Goal: Download file/media

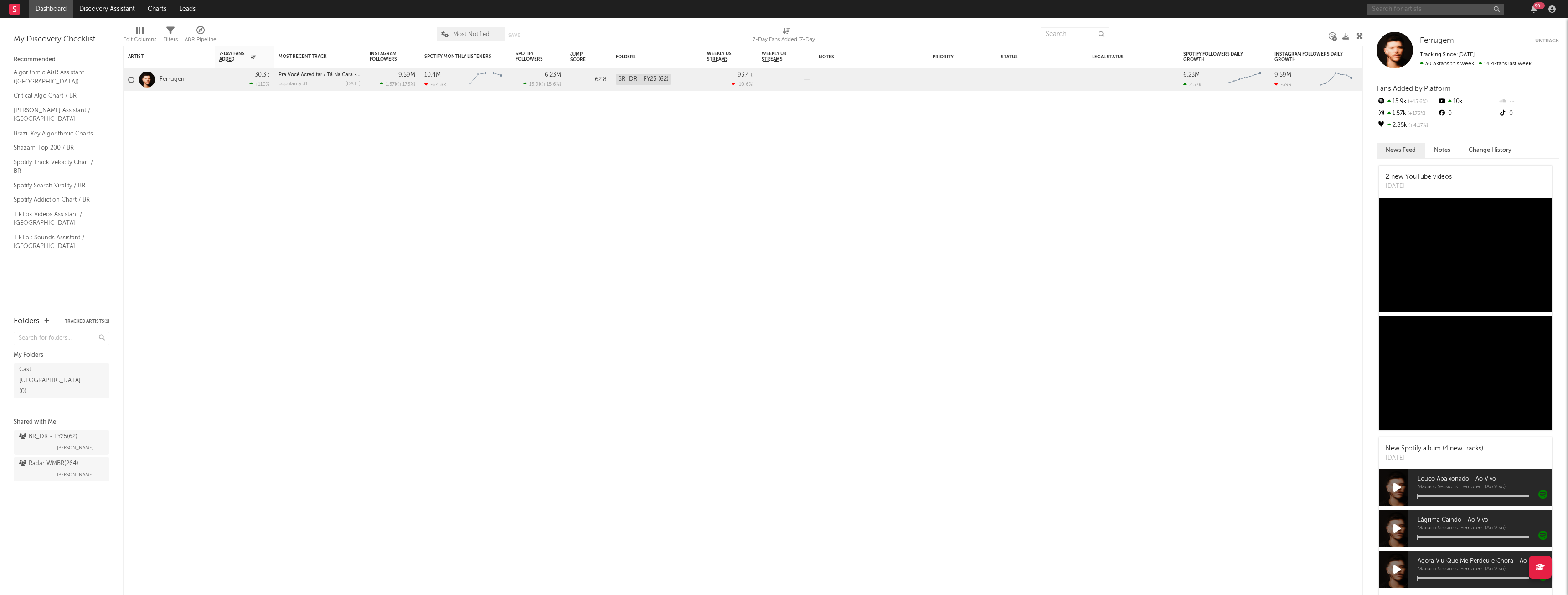
click at [1452, 11] on input "text" at bounding box center [1435, 9] width 137 height 12
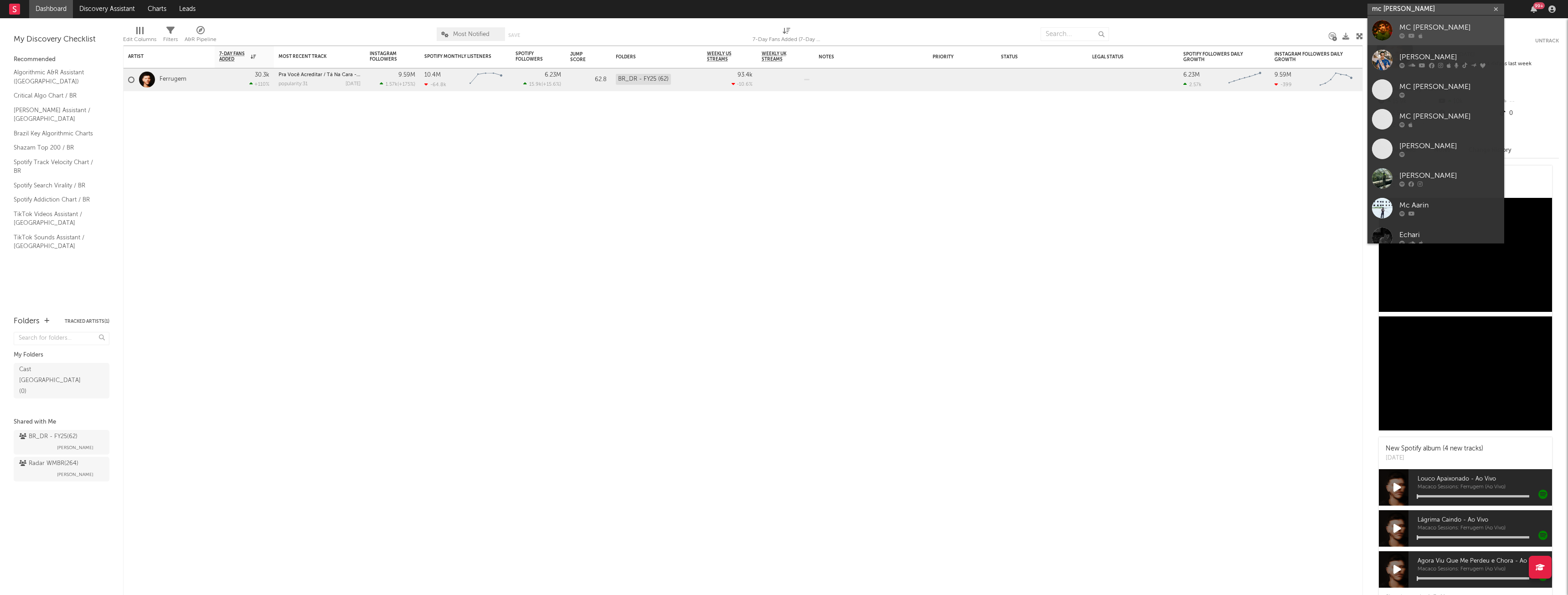
type input "mc [PERSON_NAME]"
click at [1421, 34] on icon at bounding box center [1420, 35] width 4 height 5
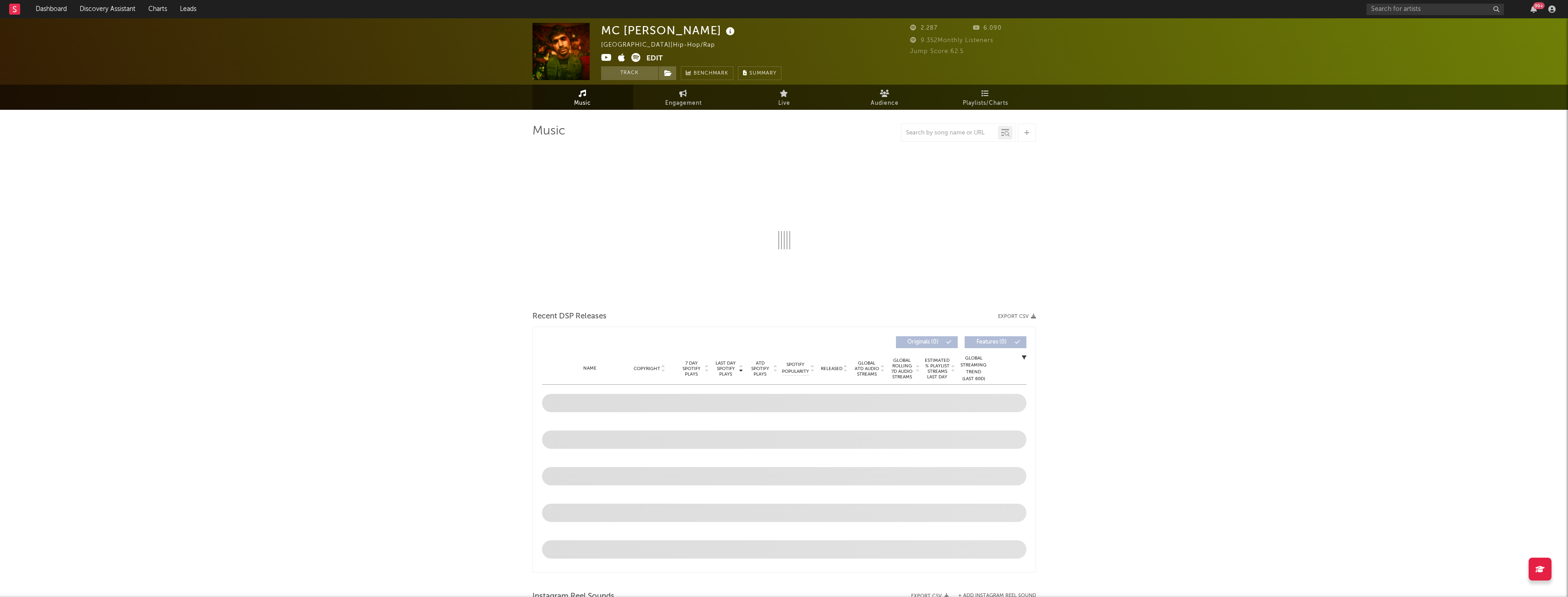
select select "1w"
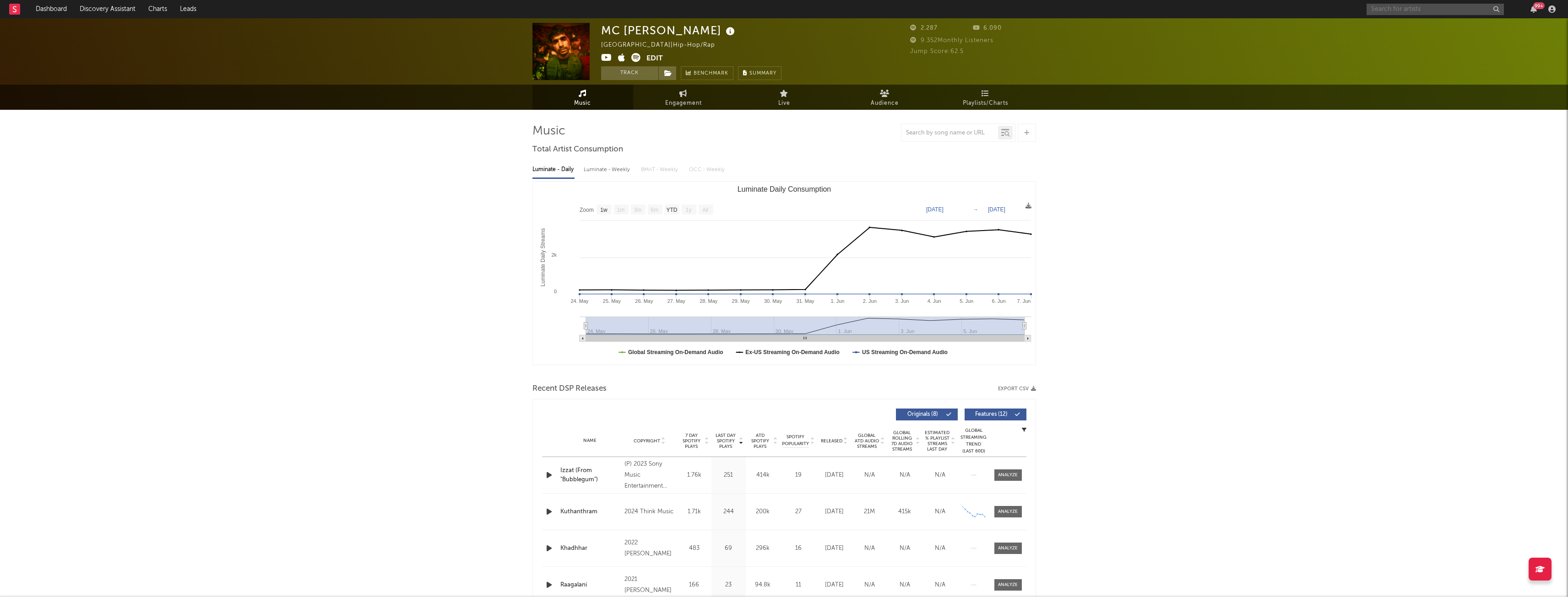
click at [1407, 3] on input "text" at bounding box center [1435, 9] width 138 height 12
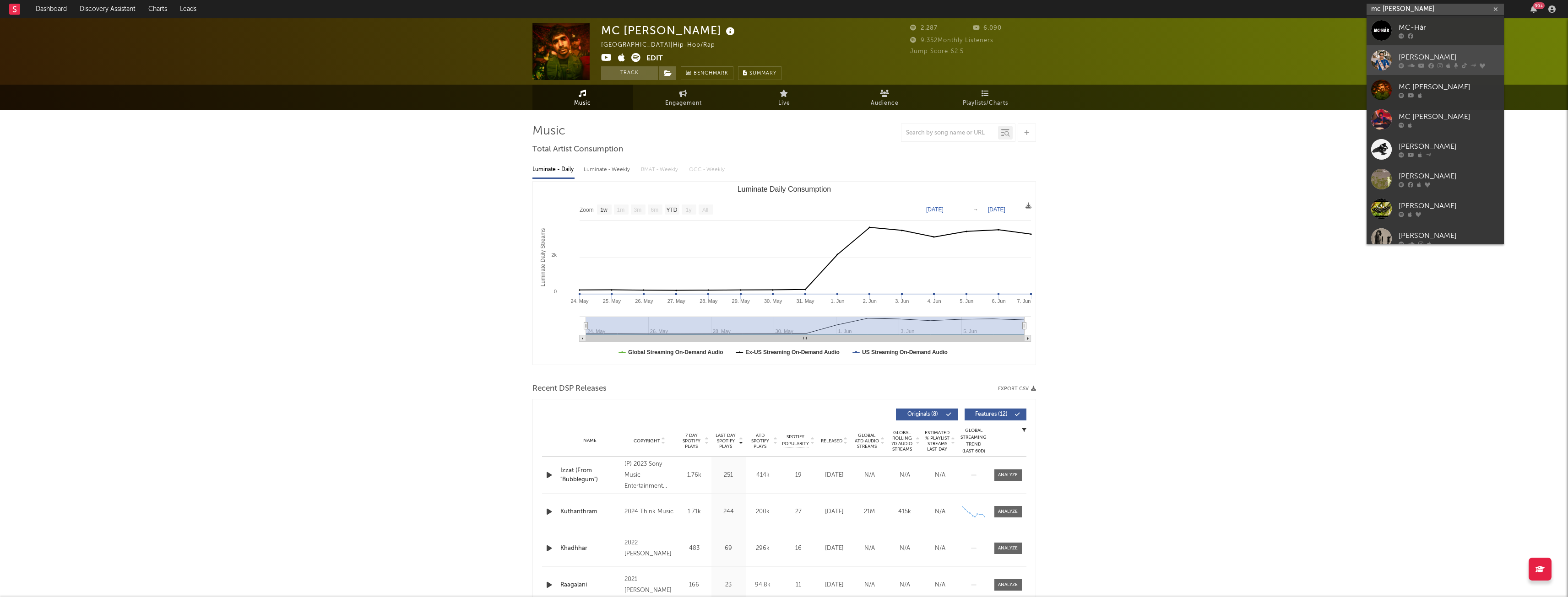
type input "mc [PERSON_NAME]"
click at [1413, 52] on div "[PERSON_NAME]" at bounding box center [1448, 57] width 101 height 11
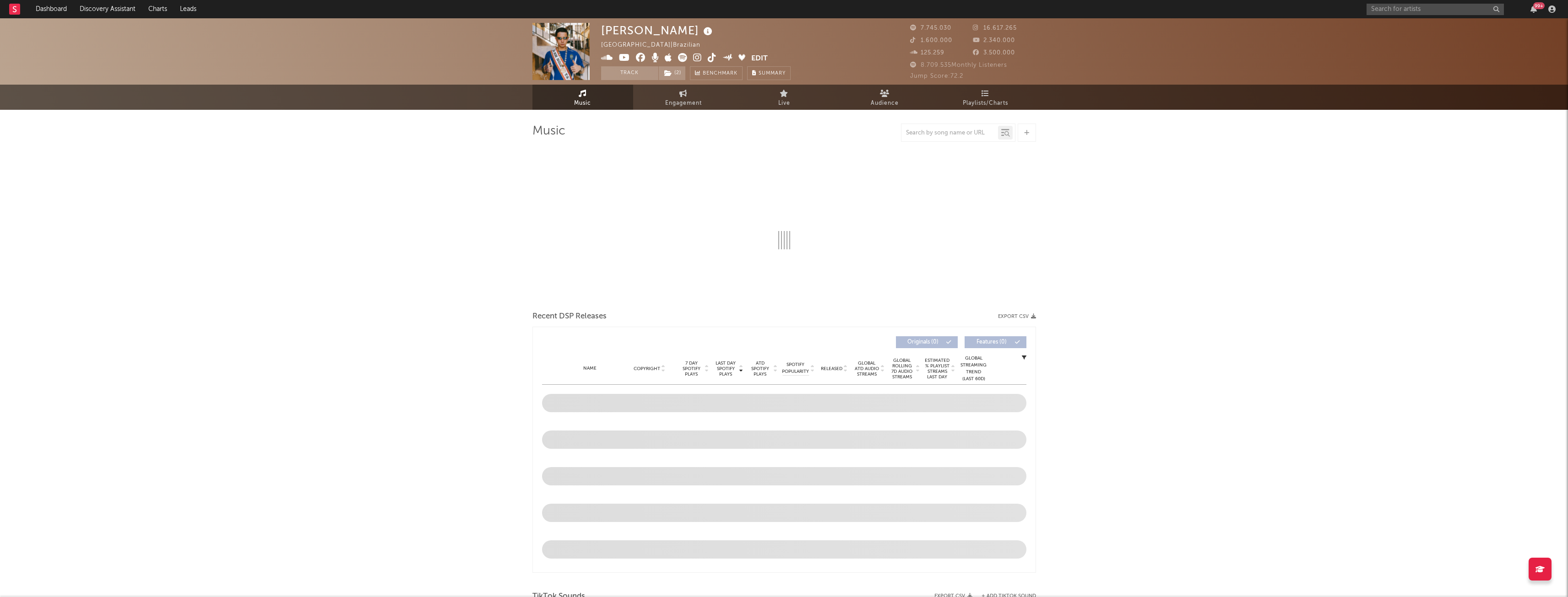
select select "6m"
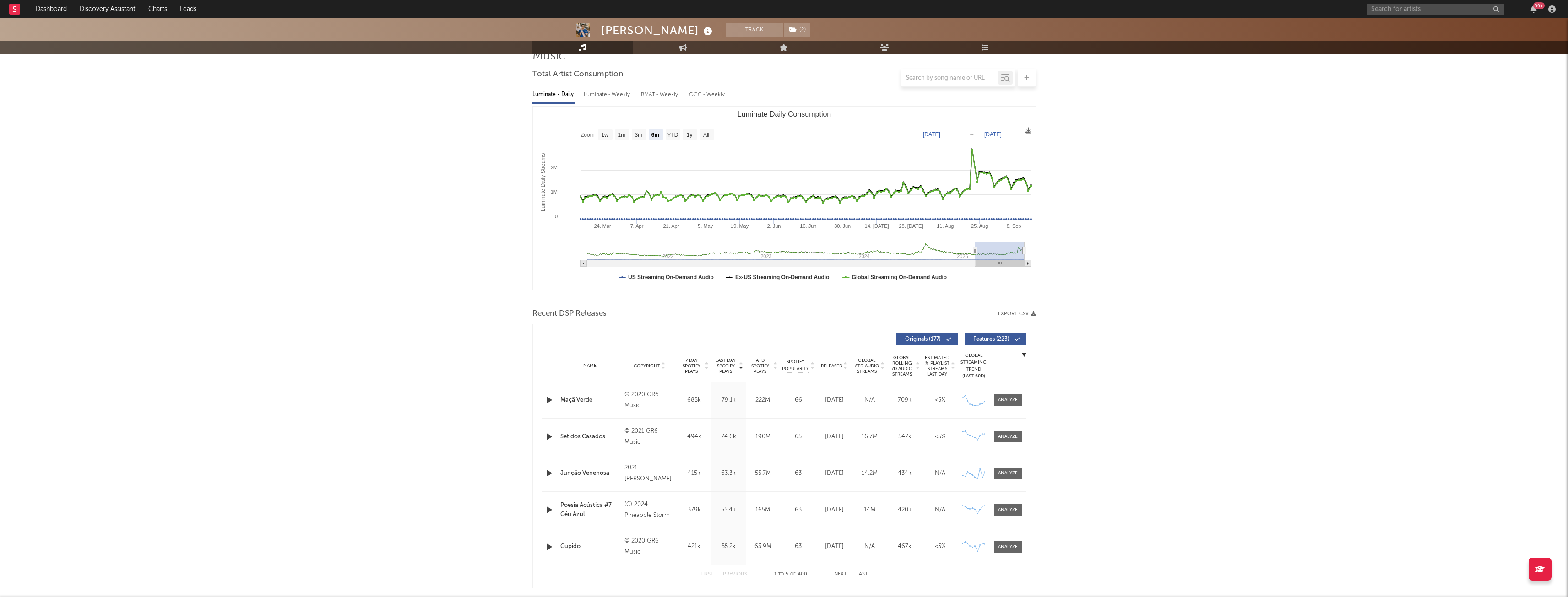
scroll to position [92, 0]
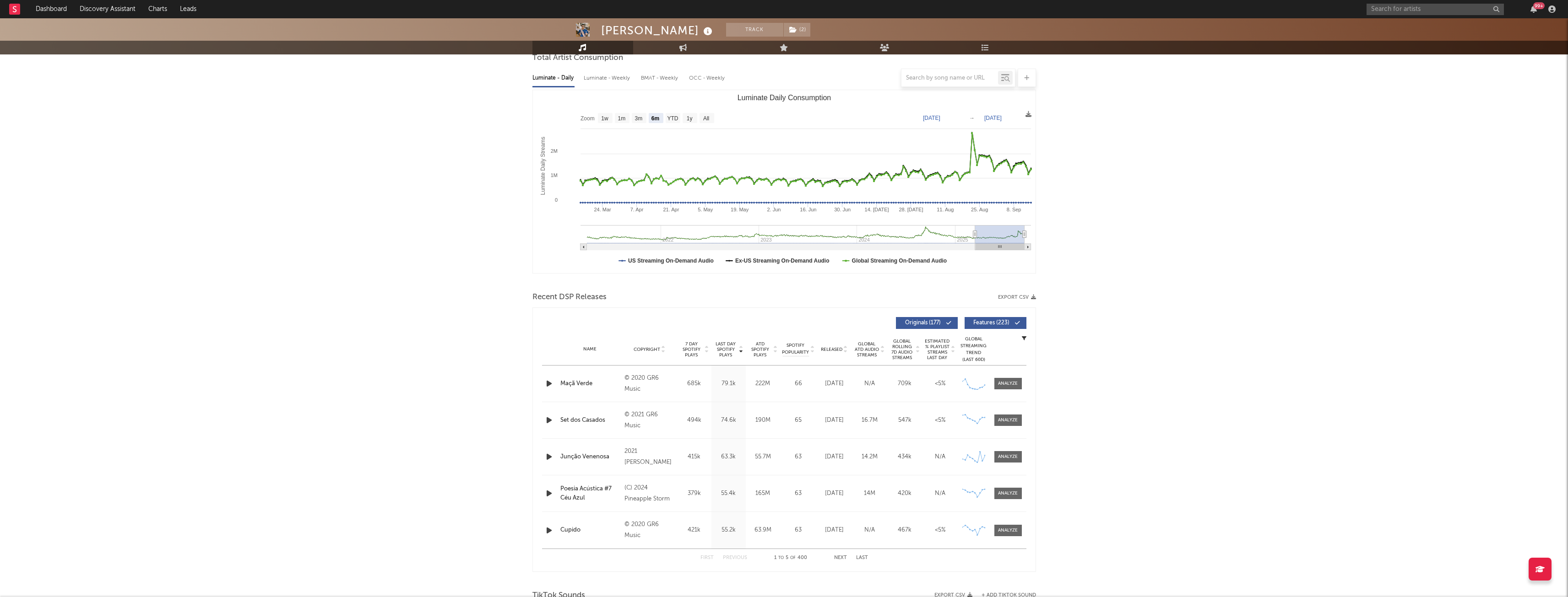
click at [1021, 295] on button "Export CSV" at bounding box center [1017, 297] width 38 height 5
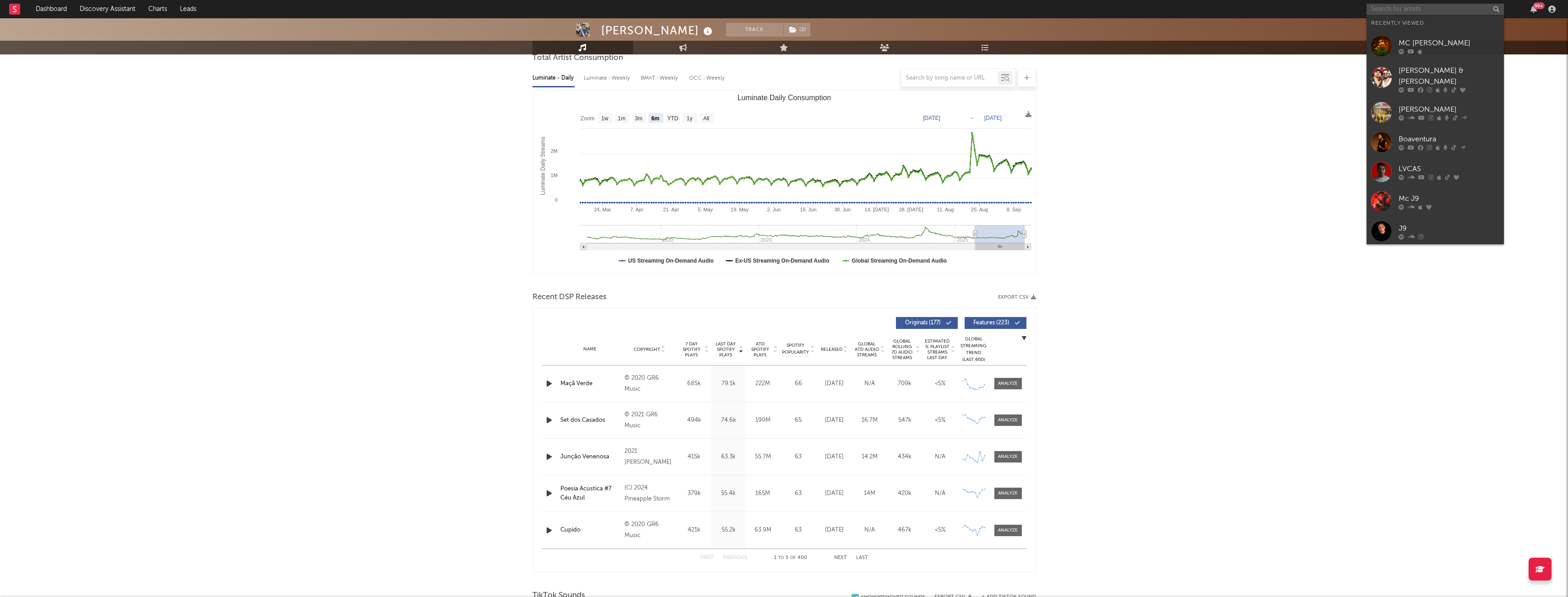
click at [1396, 12] on input "text" at bounding box center [1435, 9] width 138 height 12
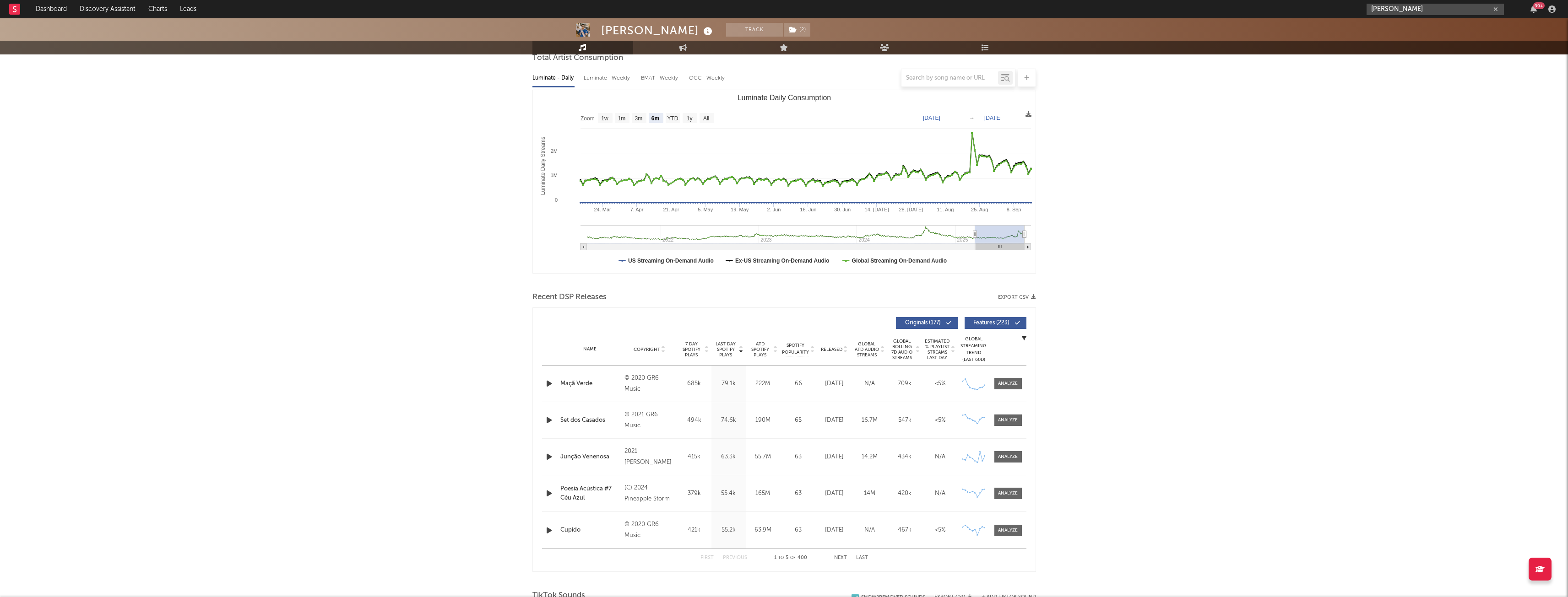
click at [1429, 9] on input "[PERSON_NAME]" at bounding box center [1435, 9] width 138 height 12
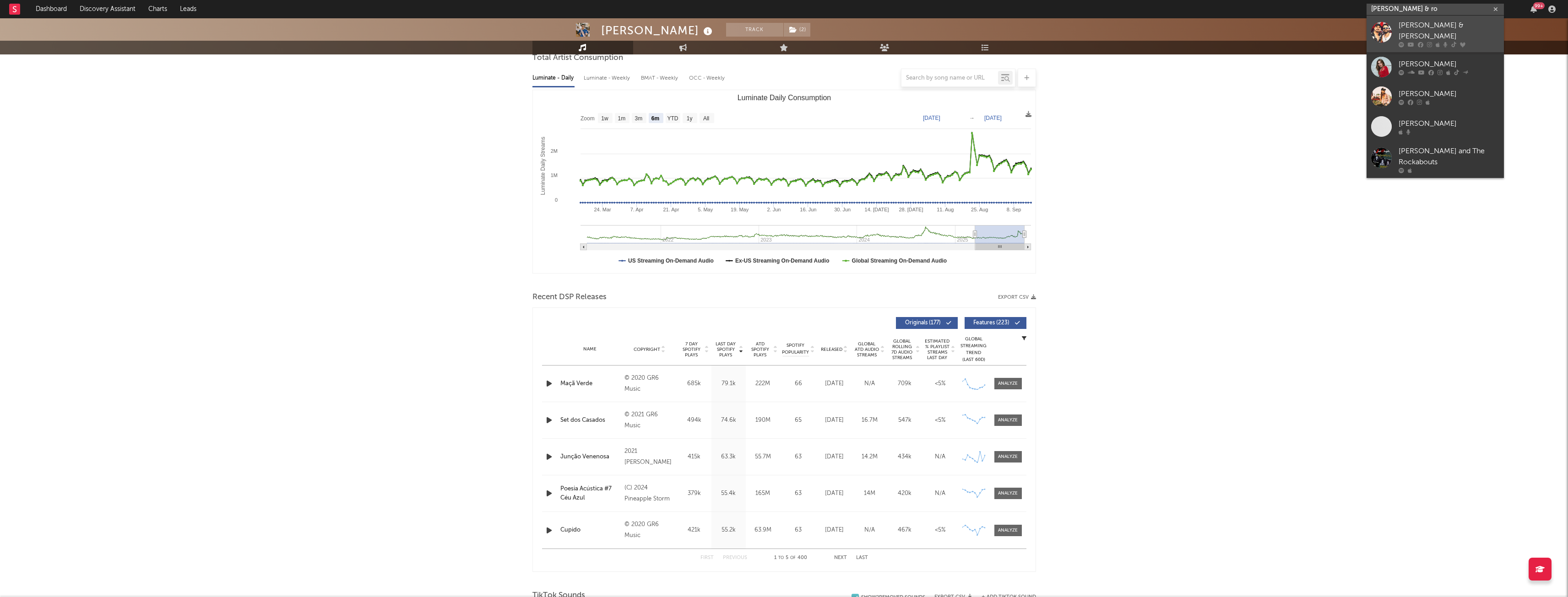
type input "[PERSON_NAME] & ro"
click at [1449, 31] on div "[PERSON_NAME] & [PERSON_NAME]" at bounding box center [1448, 31] width 101 height 22
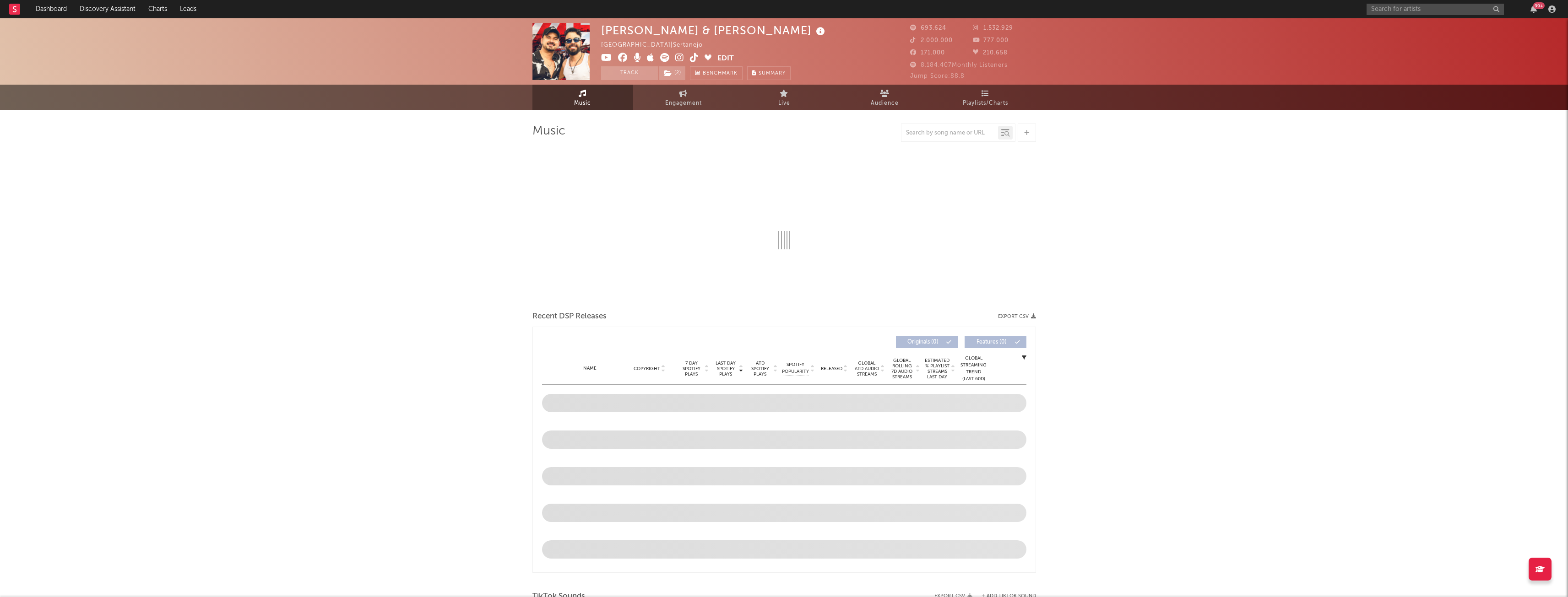
select select "6m"
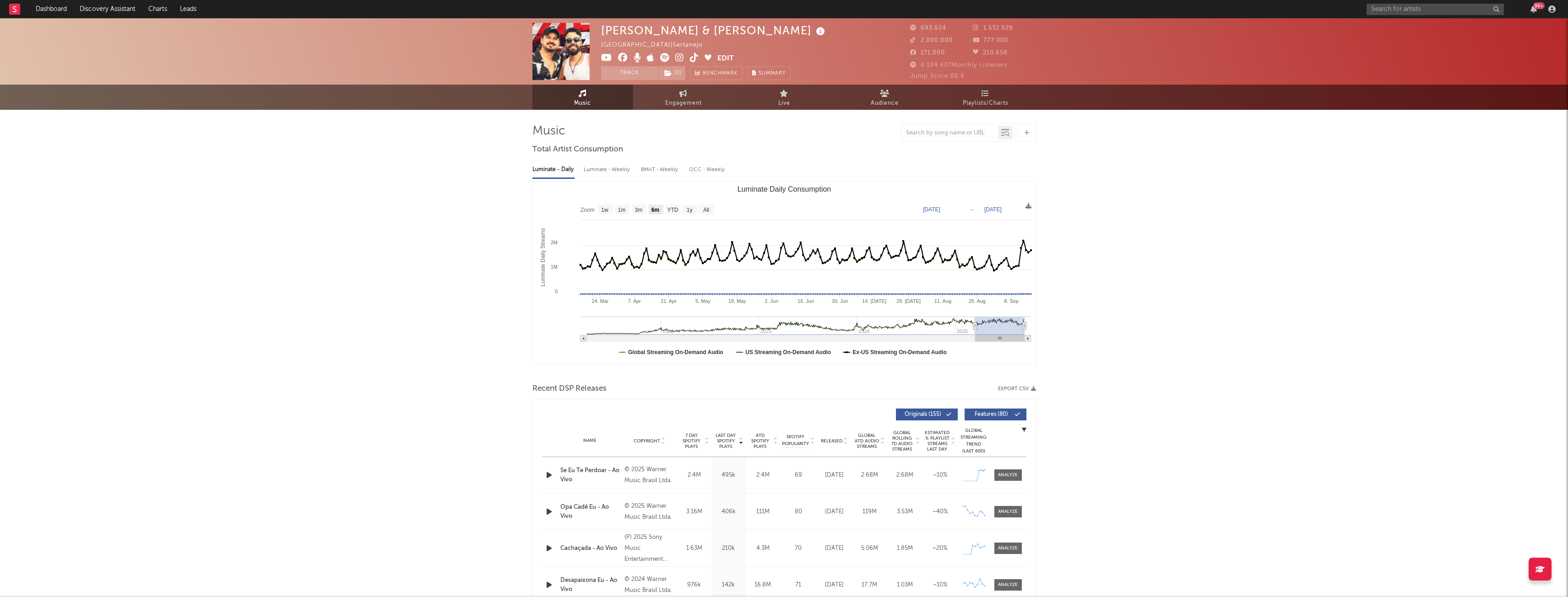
click at [1022, 390] on button "Export CSV" at bounding box center [1017, 389] width 38 height 5
click at [1387, 13] on input "text" at bounding box center [1435, 9] width 138 height 12
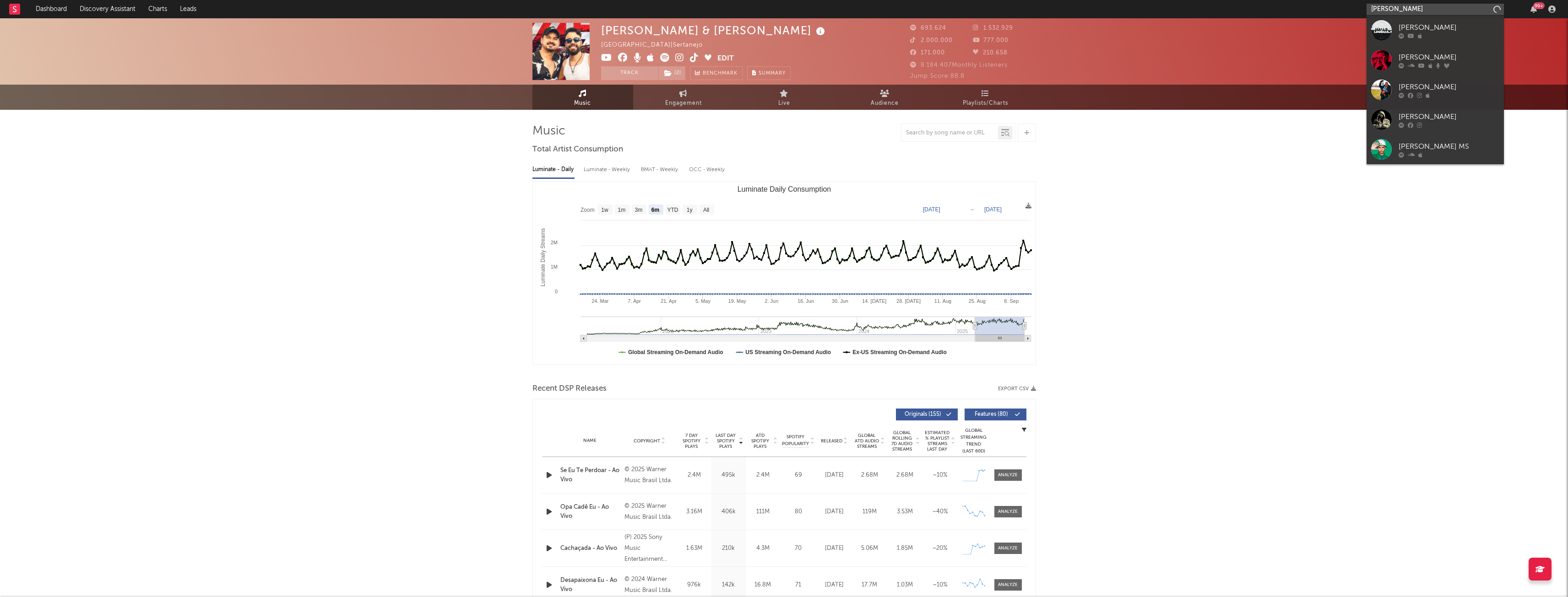
type input "[PERSON_NAME]"
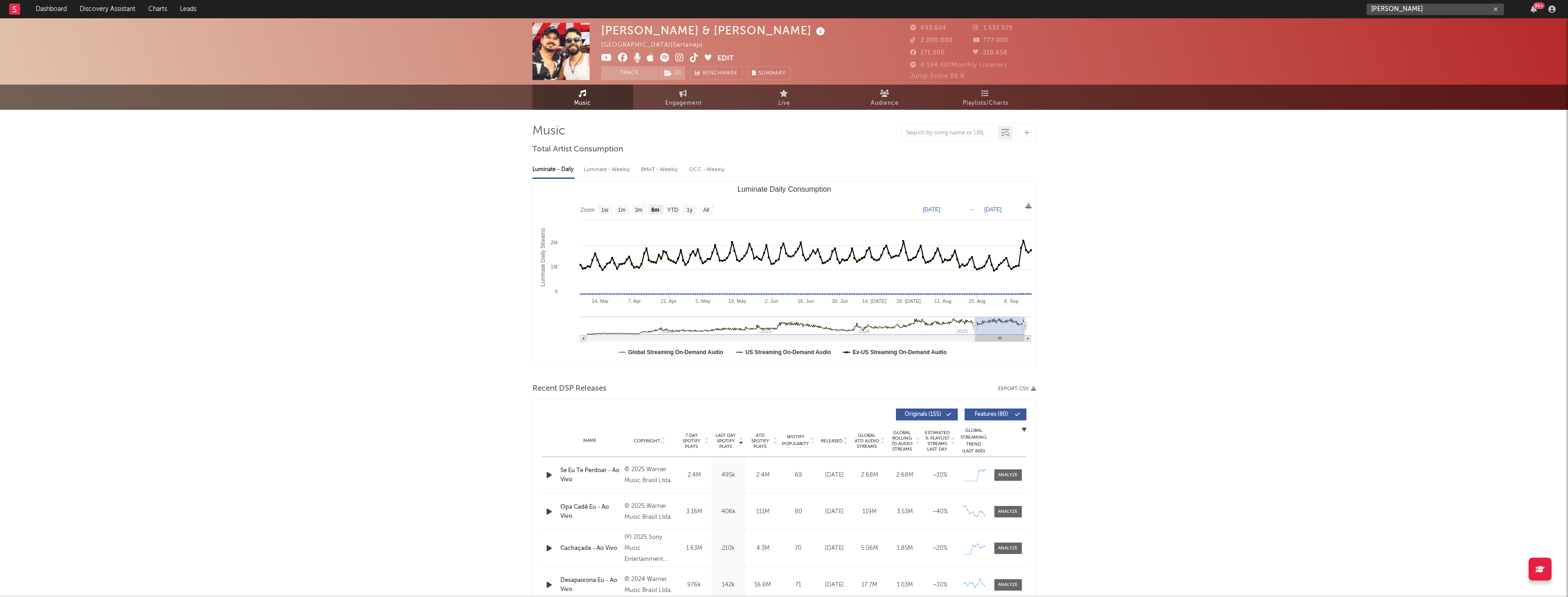
click at [1424, 9] on input "[PERSON_NAME]" at bounding box center [1435, 9] width 138 height 12
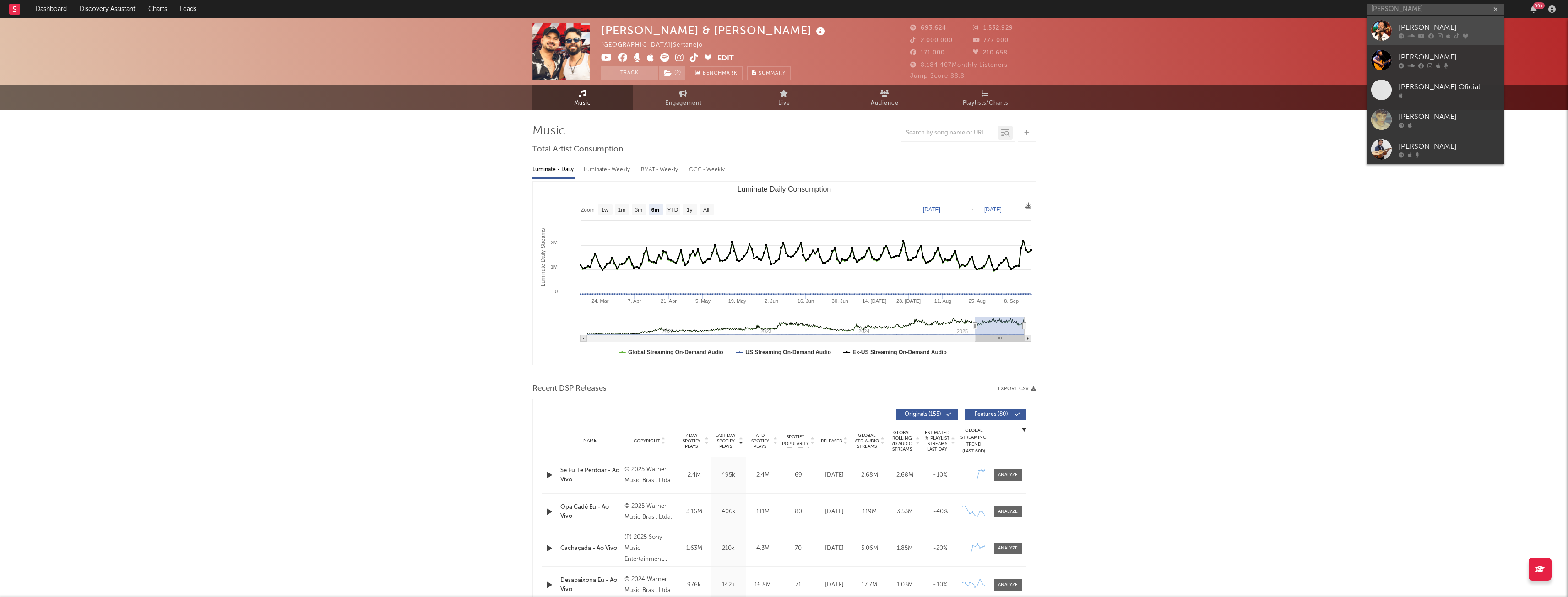
click at [1420, 26] on div "[PERSON_NAME]" at bounding box center [1448, 27] width 101 height 11
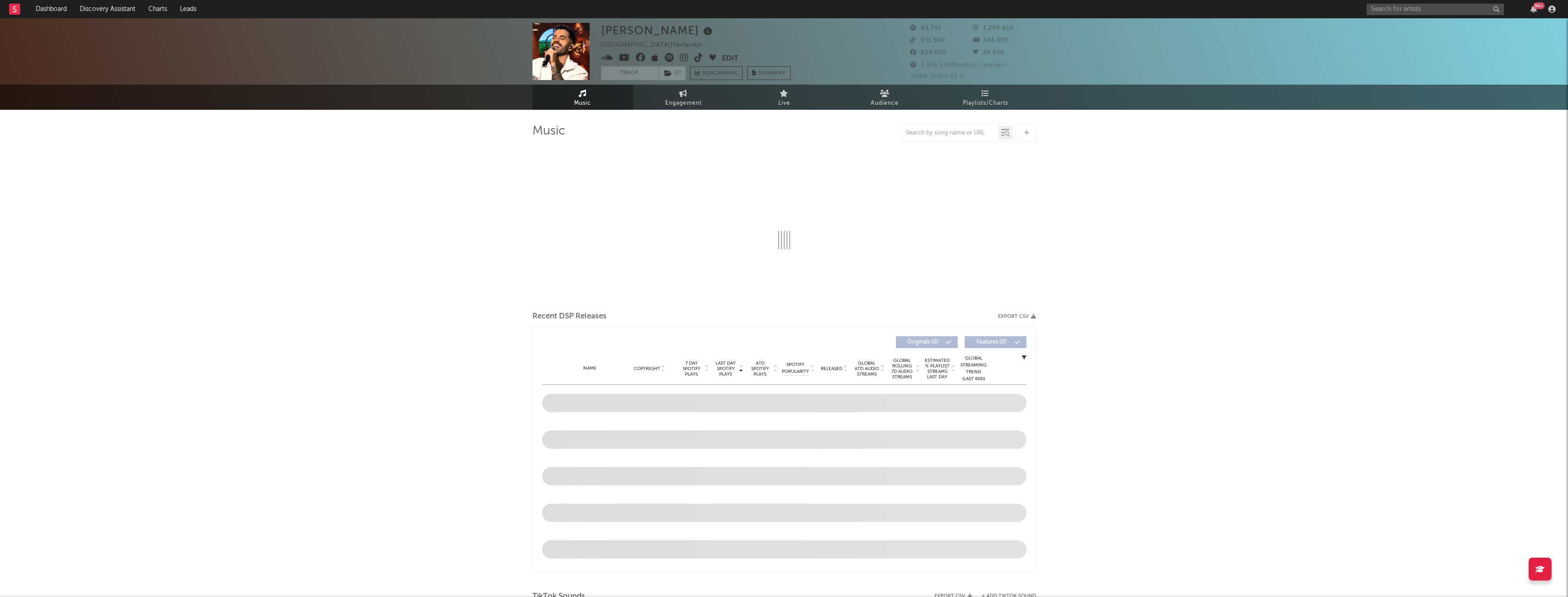
select select "6m"
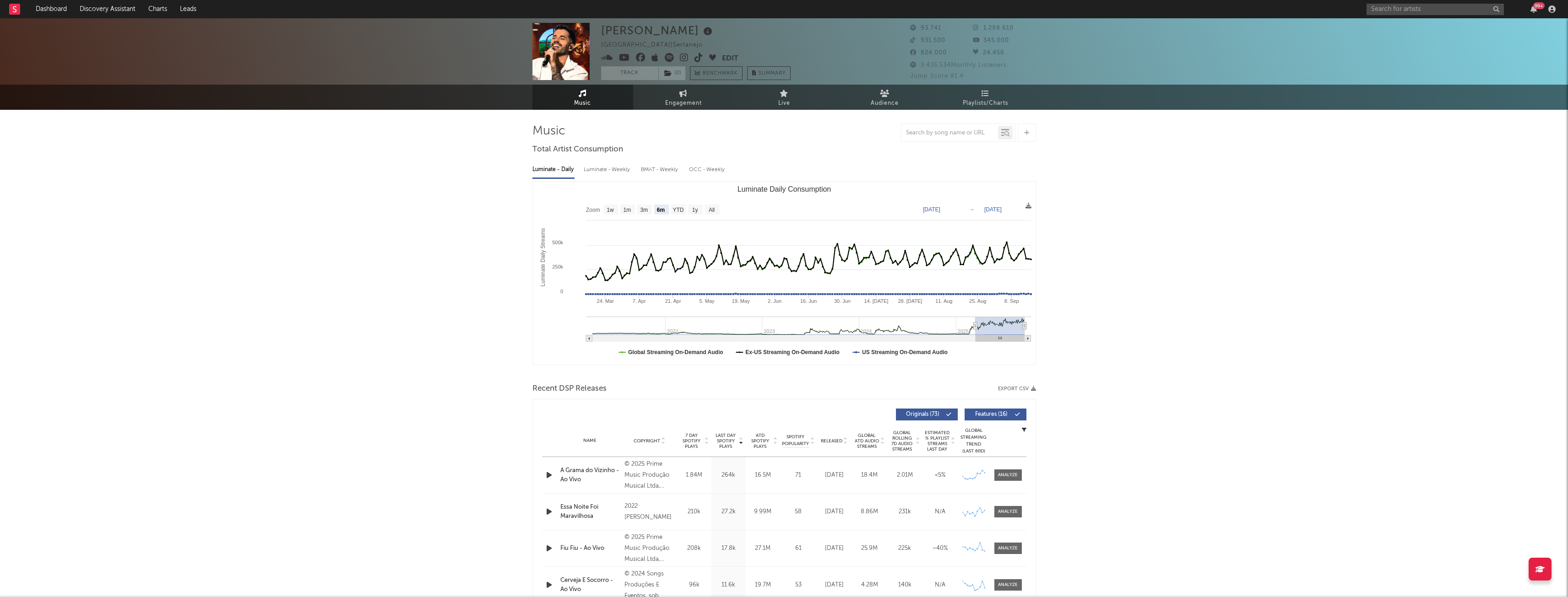
click at [1020, 389] on button "Export CSV" at bounding box center [1017, 389] width 38 height 5
click at [1012, 390] on button "Export CSV" at bounding box center [1017, 389] width 38 height 5
